Goal: Find specific page/section: Find specific page/section

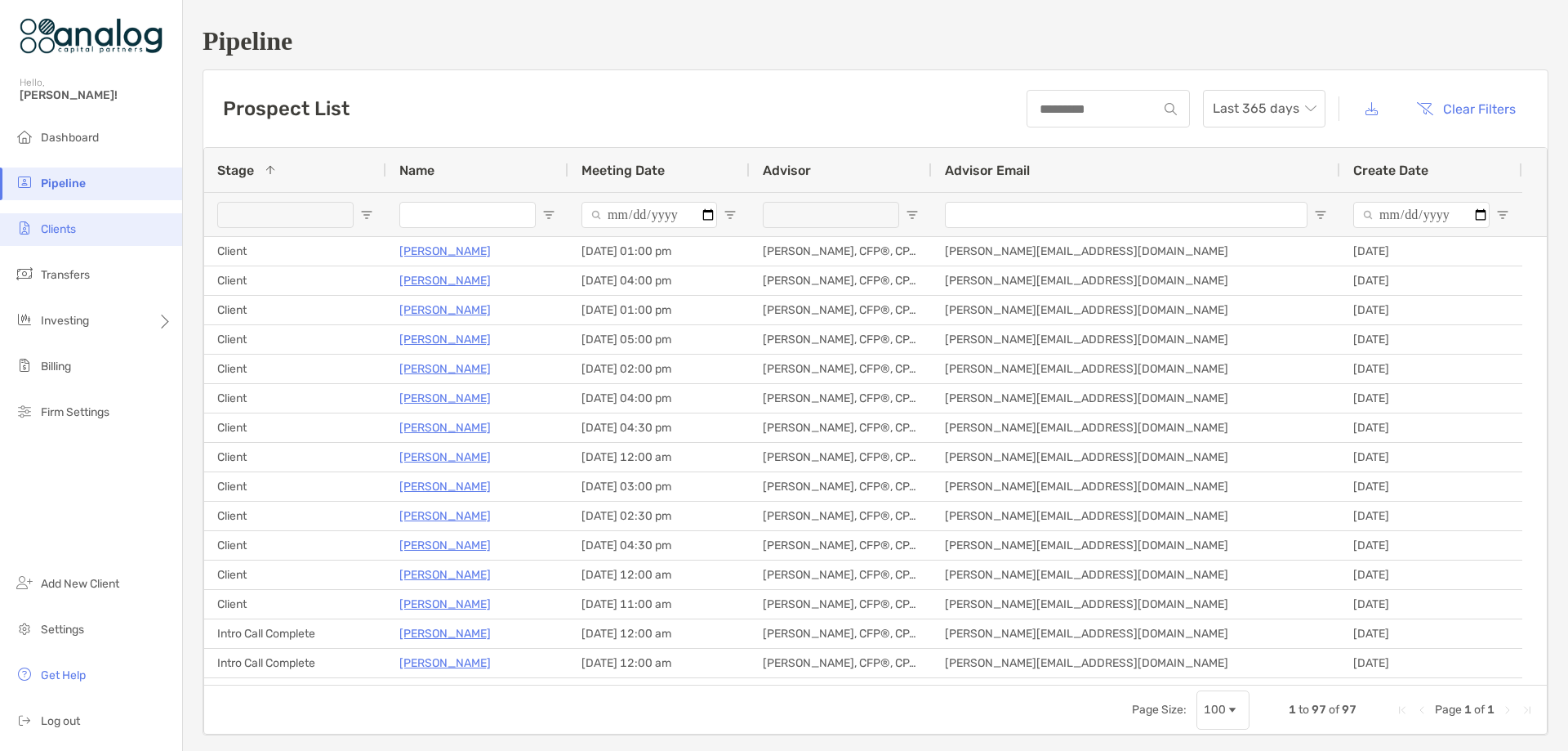
click at [80, 234] on li "Clients" at bounding box center [91, 230] width 182 height 33
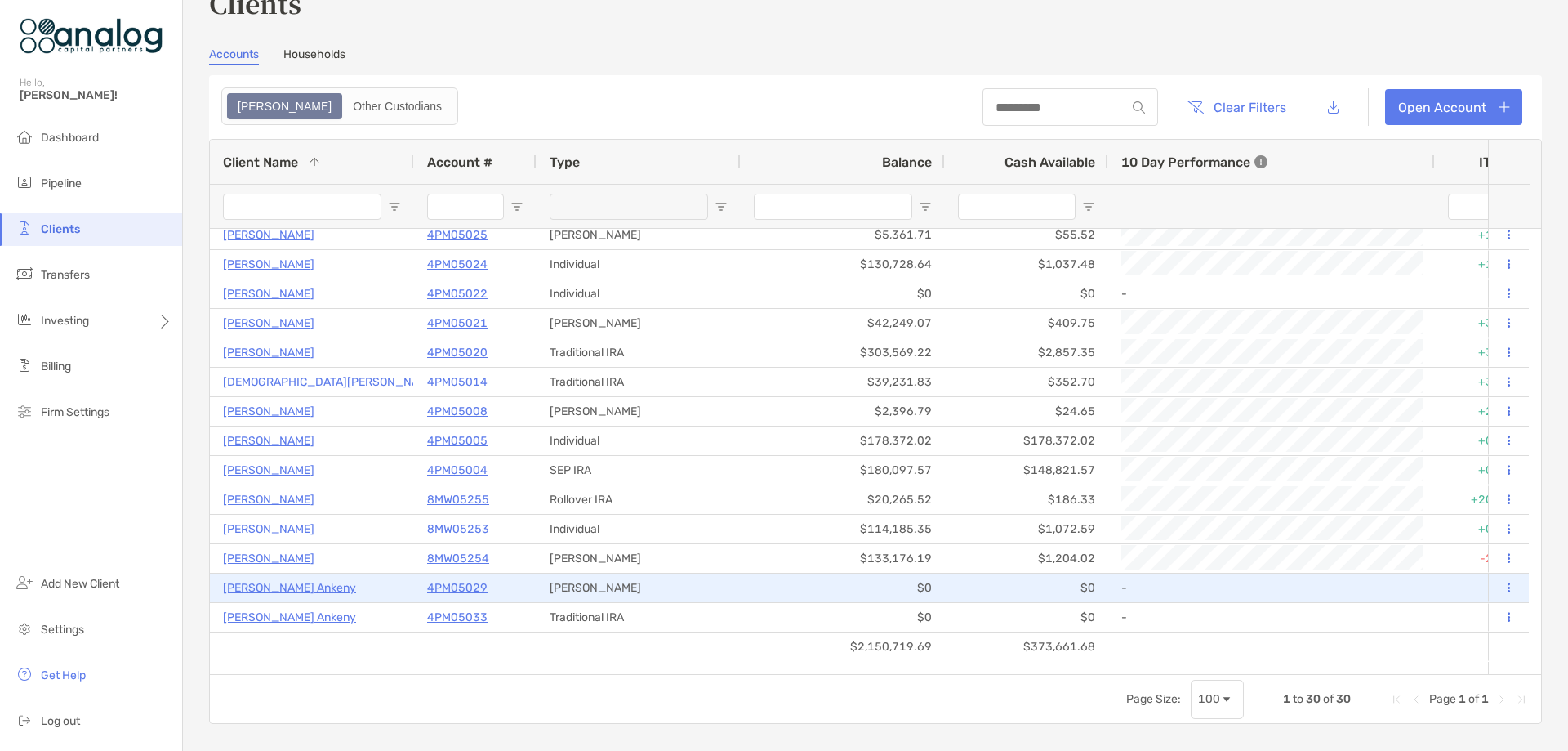
scroll to position [27, 0]
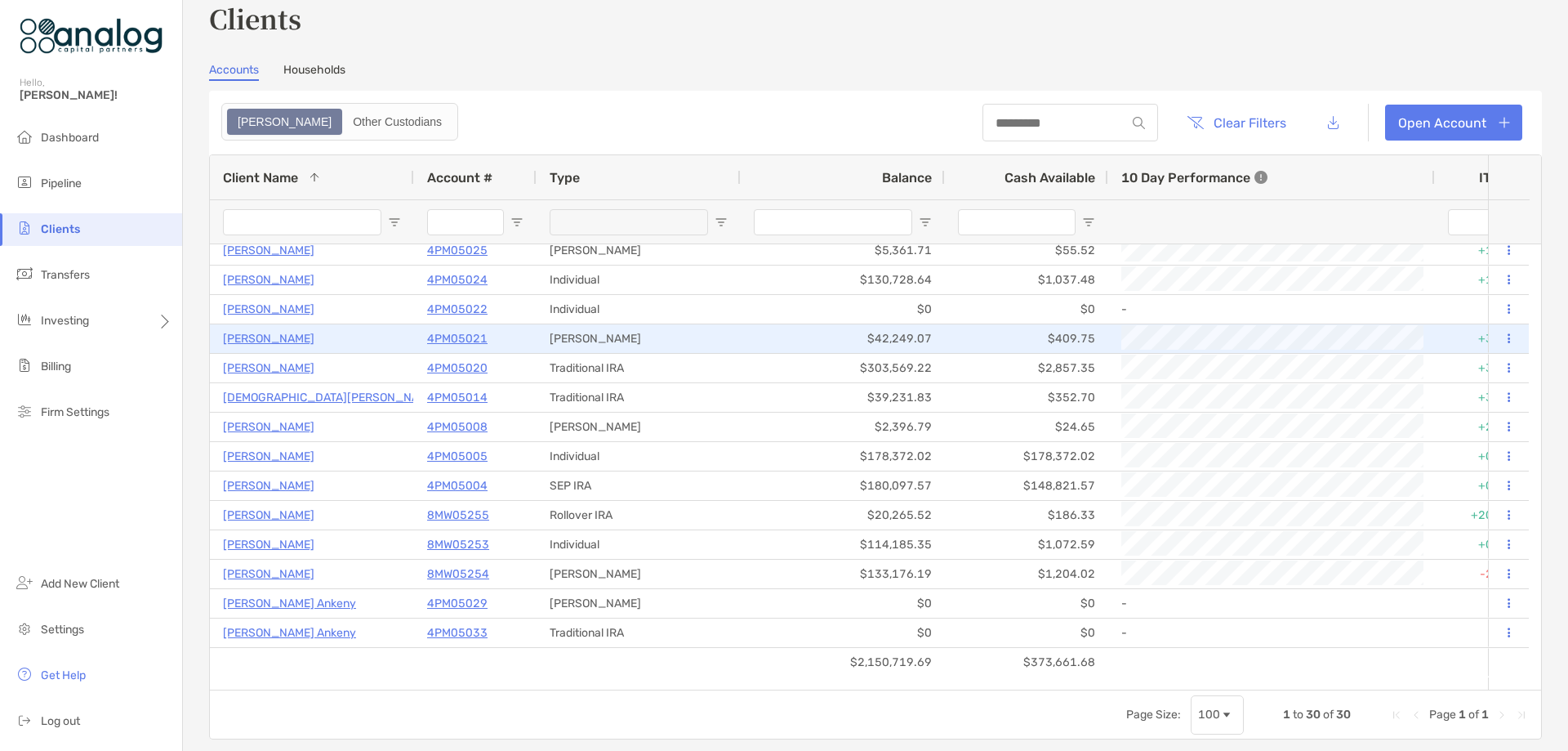
click at [443, 334] on p "4PM05021" at bounding box center [457, 339] width 60 height 21
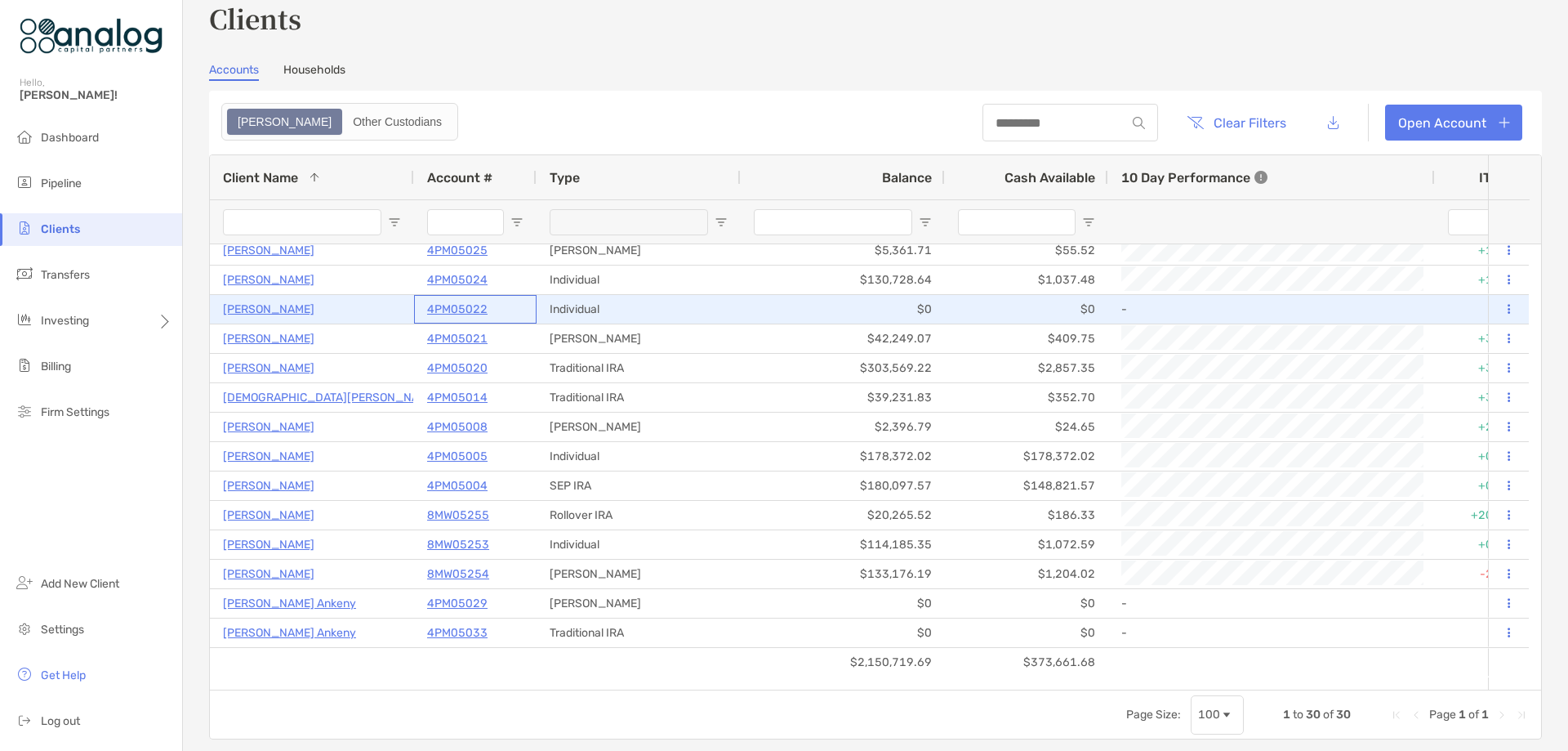
click at [459, 305] on p "4PM05022" at bounding box center [457, 309] width 60 height 21
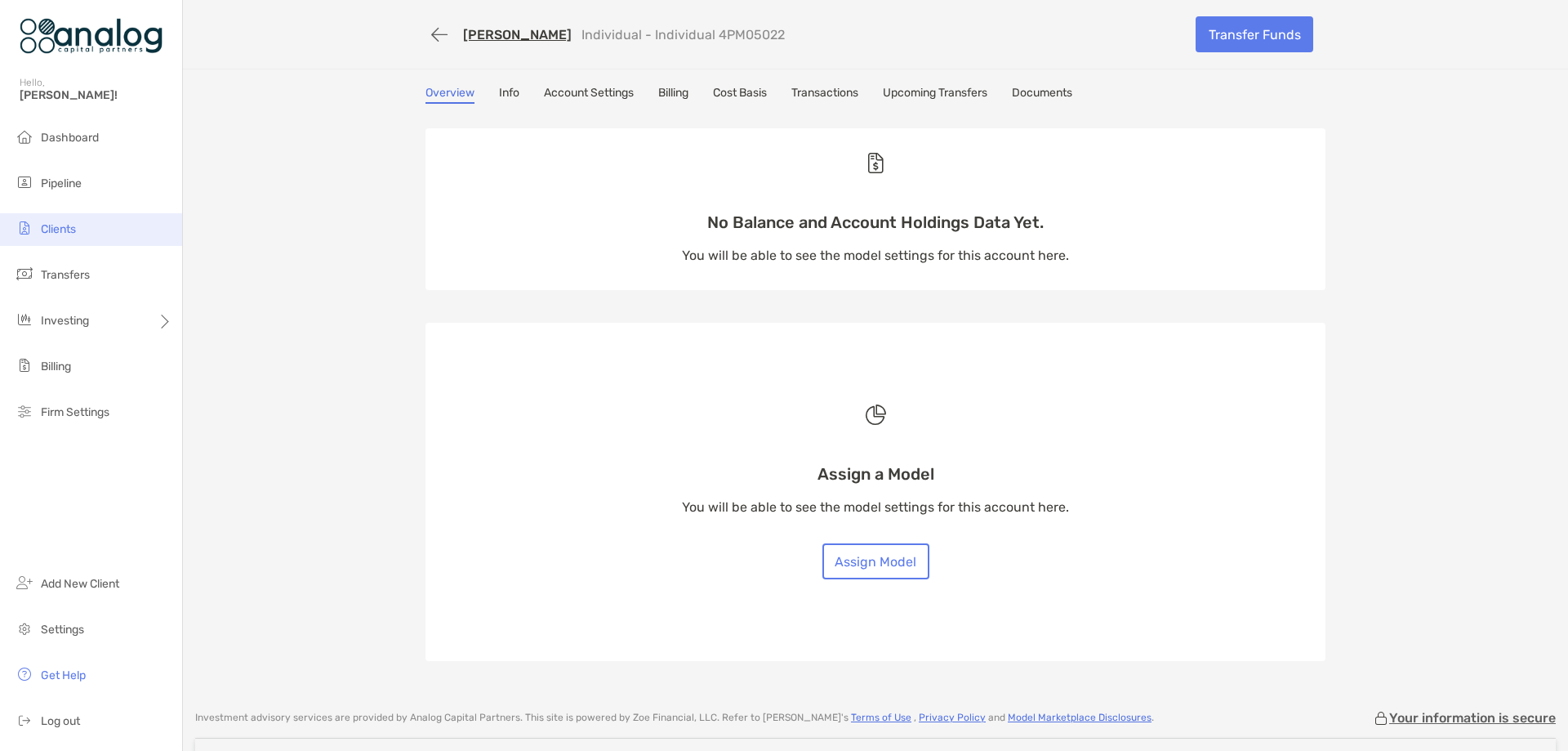
click at [73, 229] on span "Clients" at bounding box center [58, 229] width 35 height 14
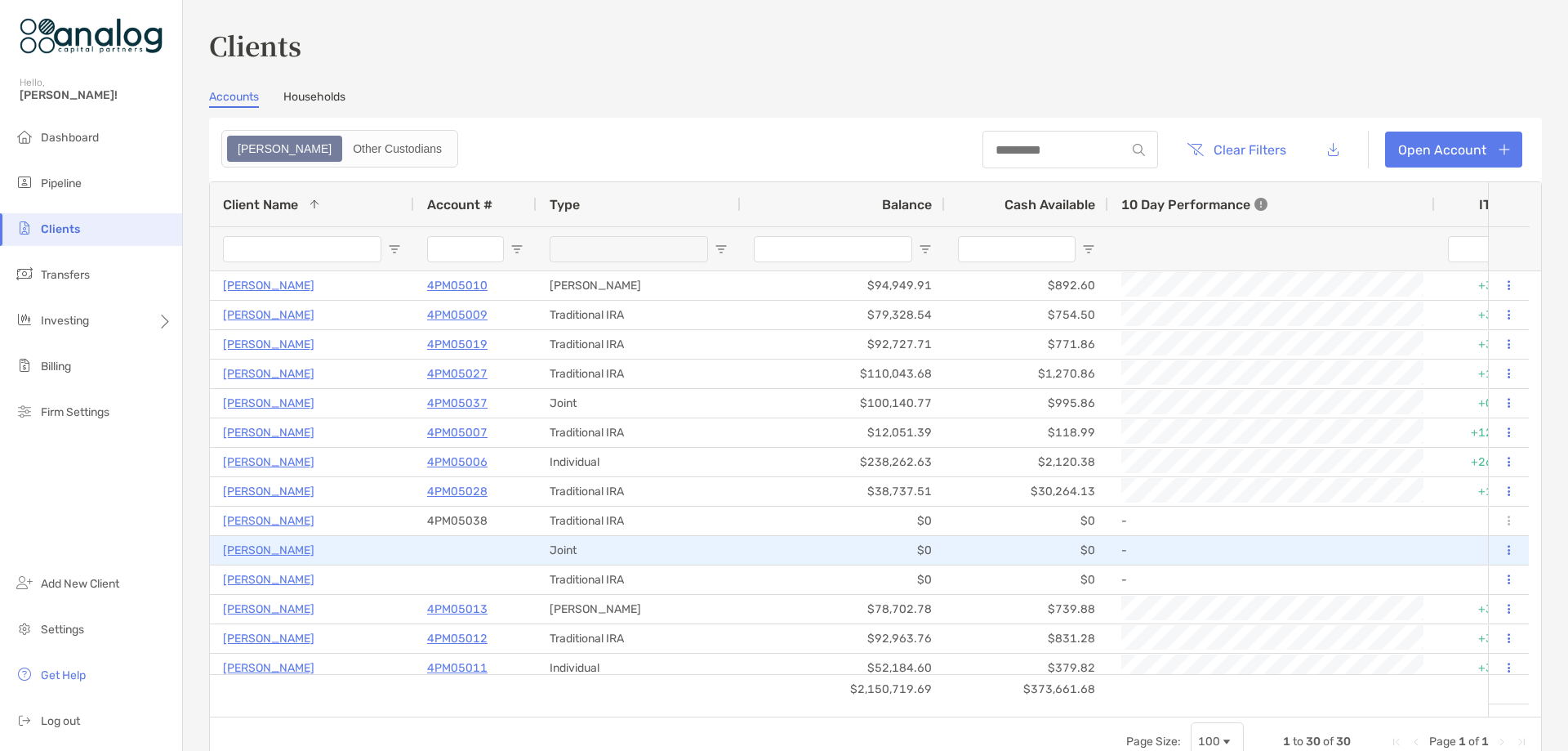
click at [301, 549] on p "[PERSON_NAME]" at bounding box center [269, 551] width 92 height 21
